Goal: Navigation & Orientation: Find specific page/section

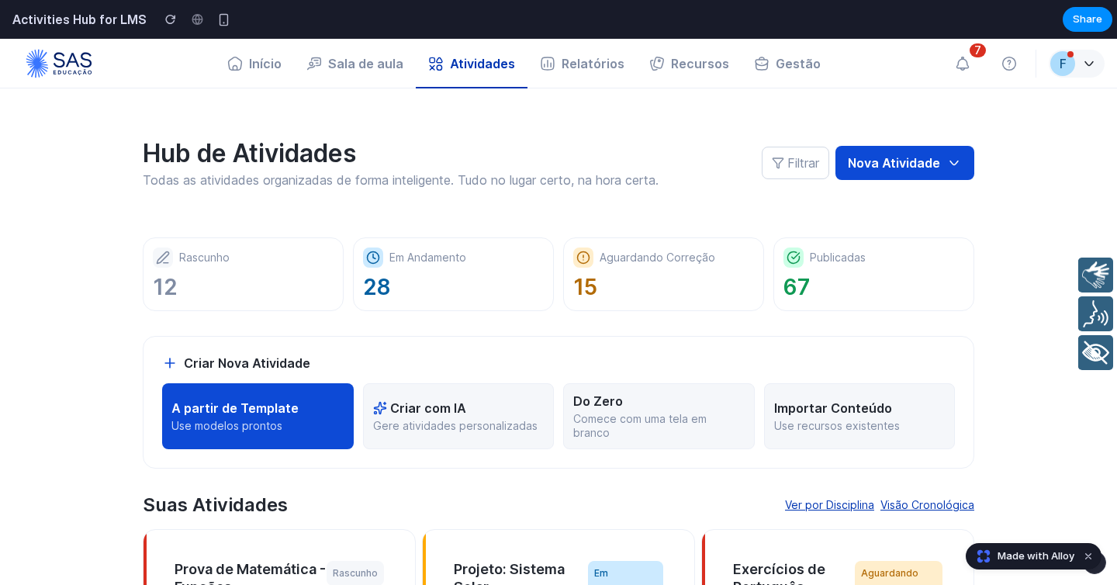
click at [538, 140] on p "Hub de Atividades" at bounding box center [401, 153] width 516 height 31
click at [598, 141] on p "Hub de Atividades" at bounding box center [401, 153] width 516 height 31
click at [958, 60] on icon "button" at bounding box center [963, 64] width 16 height 16
click at [959, 64] on icon "button" at bounding box center [963, 64] width 16 height 16
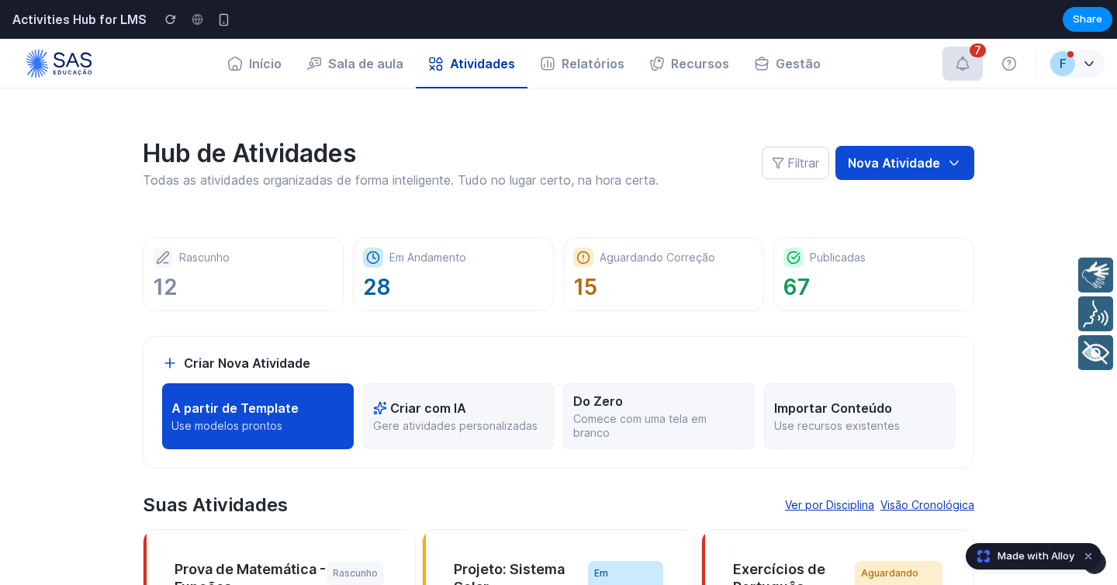
click at [959, 64] on icon "button" at bounding box center [963, 64] width 16 height 16
click at [841, 113] on div "Hub de Atividades Todas as atividades organizadas de forma inteligente. Tudo no…" at bounding box center [559, 162] width 832 height 149
click at [770, 108] on div "Hub de Atividades Todas as atividades organizadas de forma inteligente. Tudo no…" at bounding box center [559, 162] width 832 height 149
